Goal: Find specific page/section: Find specific page/section

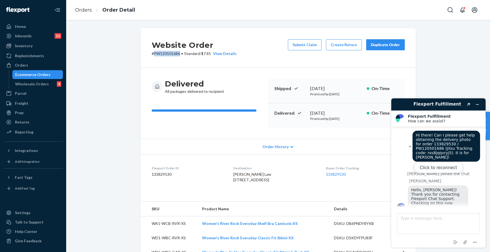
scroll to position [168, 0]
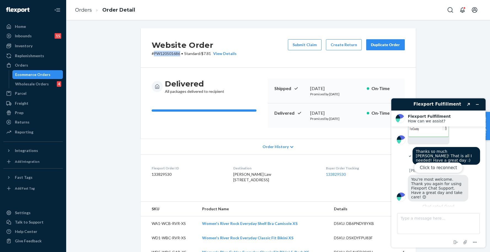
click at [40, 71] on div "Ecommerce Orders" at bounding box center [38, 75] width 50 height 8
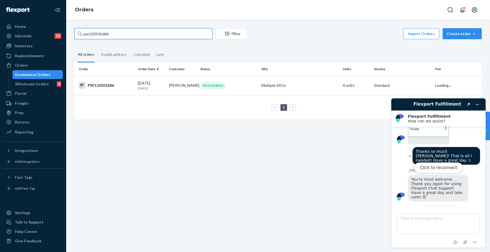
drag, startPoint x: 120, startPoint y: 30, endPoint x: 65, endPoint y: 34, distance: 55.4
click at [65, 34] on div "Home Inbounds 15 Shipping Plans Problems 15 Inventory Products Branded Packagin…" at bounding box center [245, 126] width 490 height 252
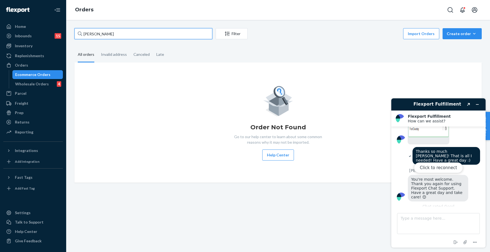
type input "[PERSON_NAME]"
click at [475, 102] on div "Click to reconnect" at bounding box center [439, 172] width 94 height 149
click at [479, 105] on div "Click to reconnect" at bounding box center [439, 172] width 94 height 149
click at [478, 103] on div "Click to reconnect" at bounding box center [439, 172] width 94 height 149
click at [435, 165] on button "Click to reconnect" at bounding box center [438, 167] width 49 height 10
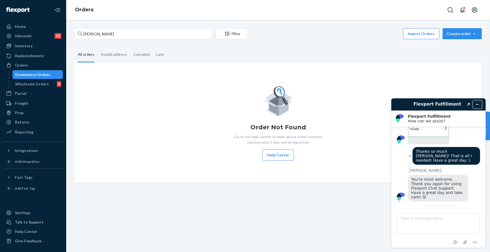
click at [477, 104] on icon "Minimize widget" at bounding box center [478, 104] width 2 height 0
